Goal: Information Seeking & Learning: Find specific fact

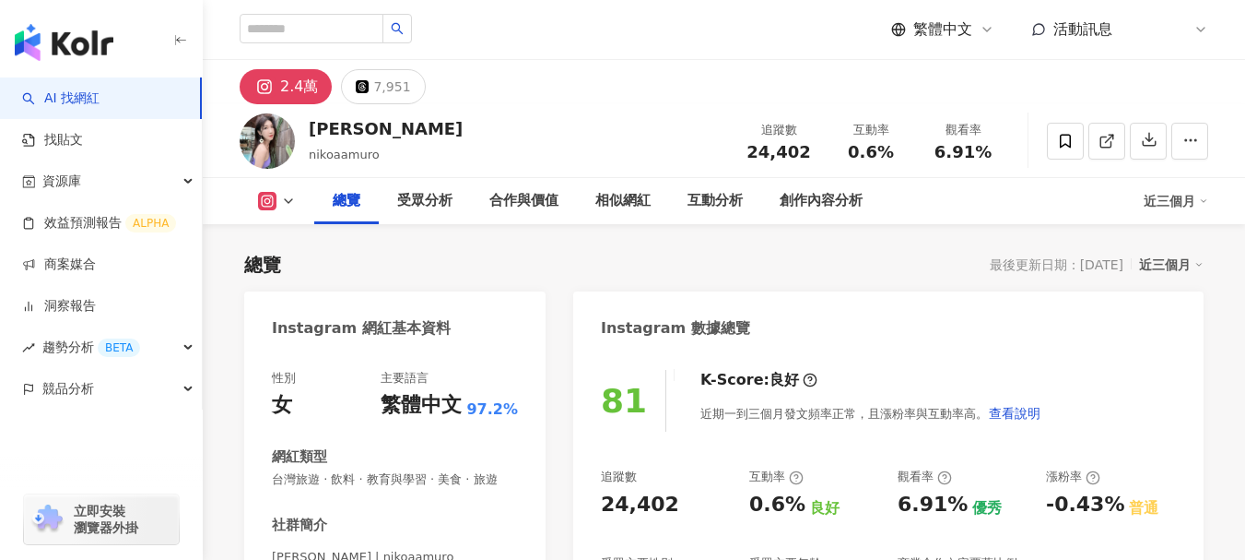
click at [696, 275] on div "總覽 最後更新日期：[DATE] 近三個月" at bounding box center [724, 265] width 960 height 26
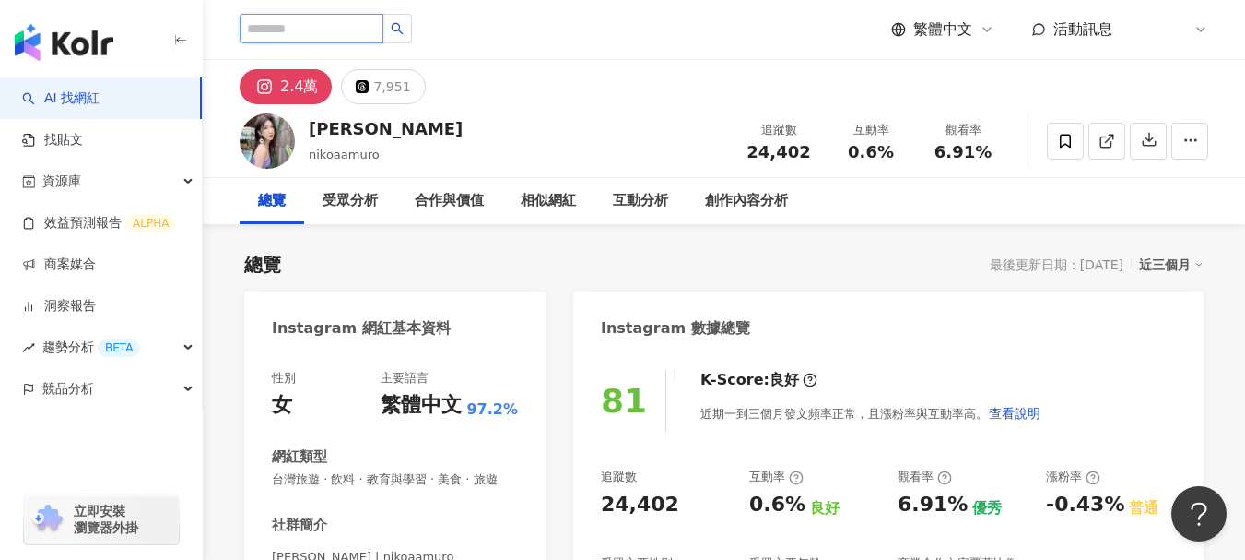
click at [346, 27] on input "search" at bounding box center [312, 29] width 144 height 30
paste input "**********"
type input "**********"
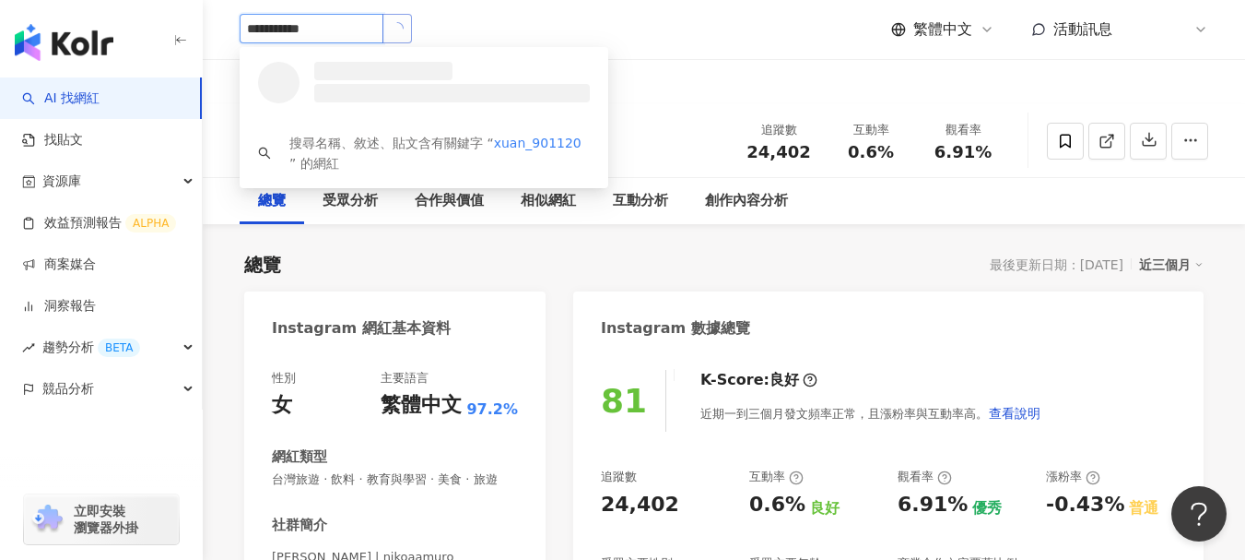
click at [412, 41] on button "button" at bounding box center [398, 29] width 30 height 30
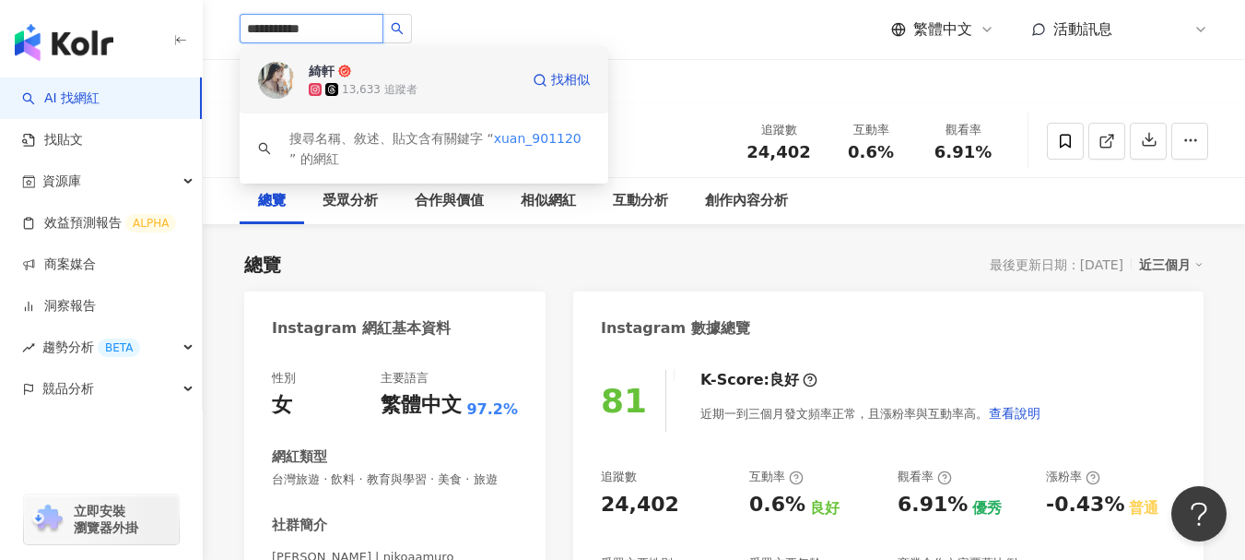
click at [280, 82] on img at bounding box center [276, 80] width 37 height 37
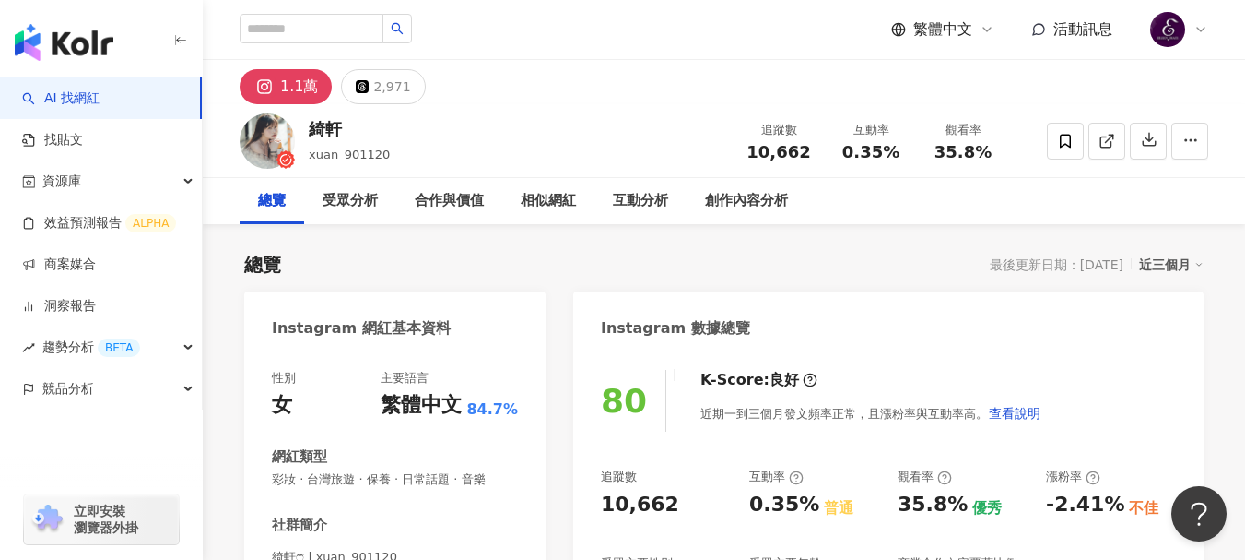
click at [638, 47] on div "繁體中文 活動訊息" at bounding box center [724, 29] width 969 height 59
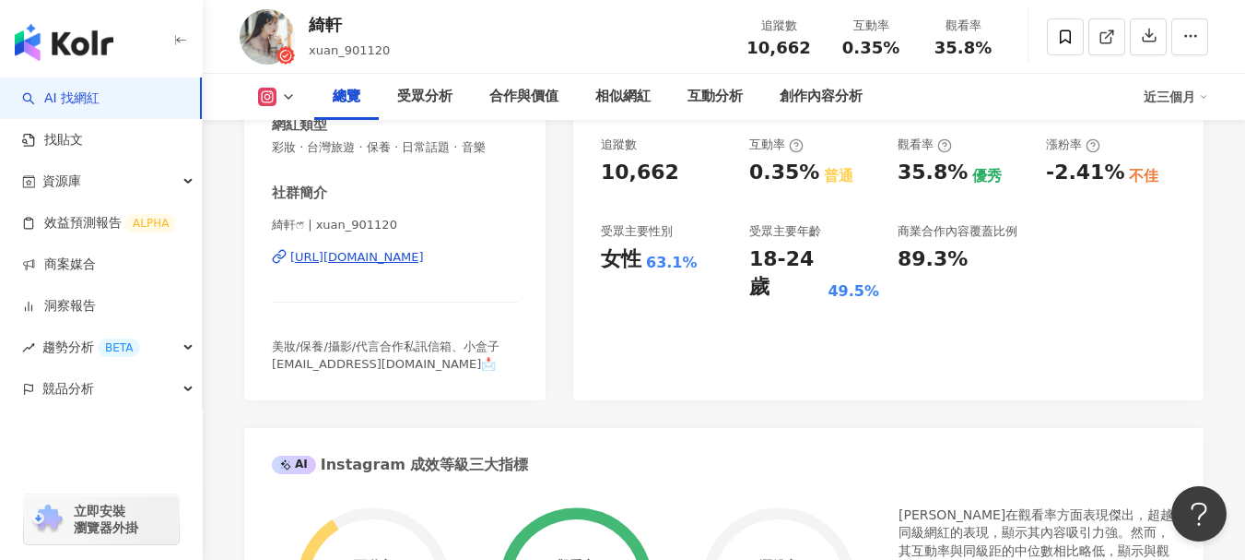
scroll to position [277, 0]
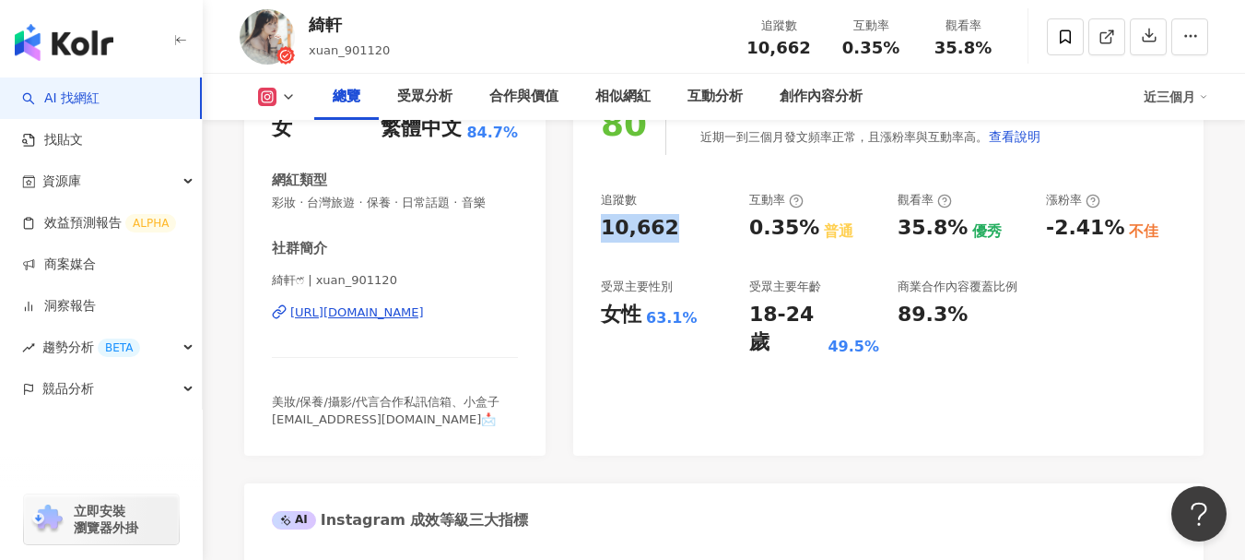
drag, startPoint x: 637, startPoint y: 231, endPoint x: 601, endPoint y: 233, distance: 36.0
click at [601, 233] on div "10,662" at bounding box center [666, 228] width 130 height 29
copy div "10,662"
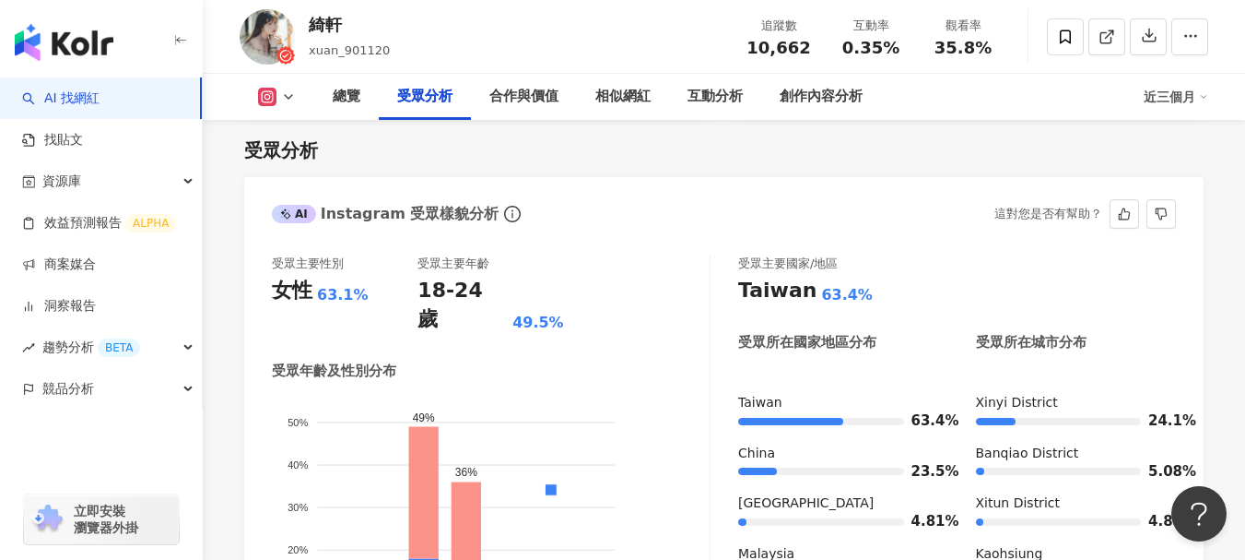
scroll to position [1567, 0]
